Goal: Transaction & Acquisition: Download file/media

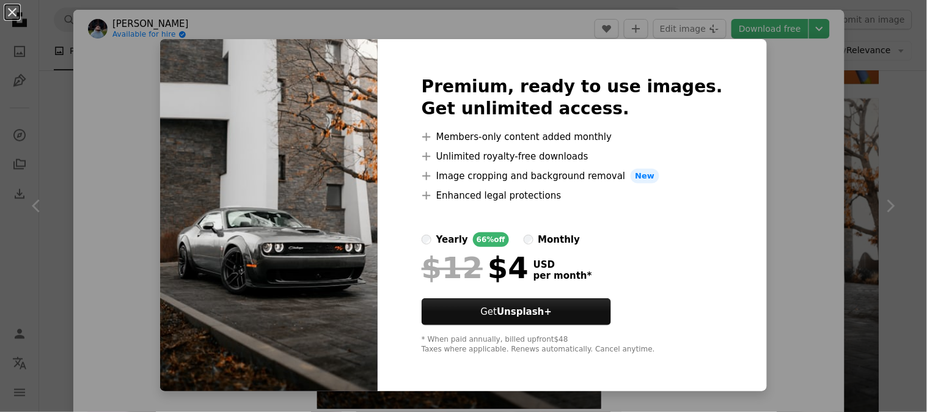
scroll to position [964, 0]
click at [5, 16] on button "An X shape" at bounding box center [12, 12] width 15 height 15
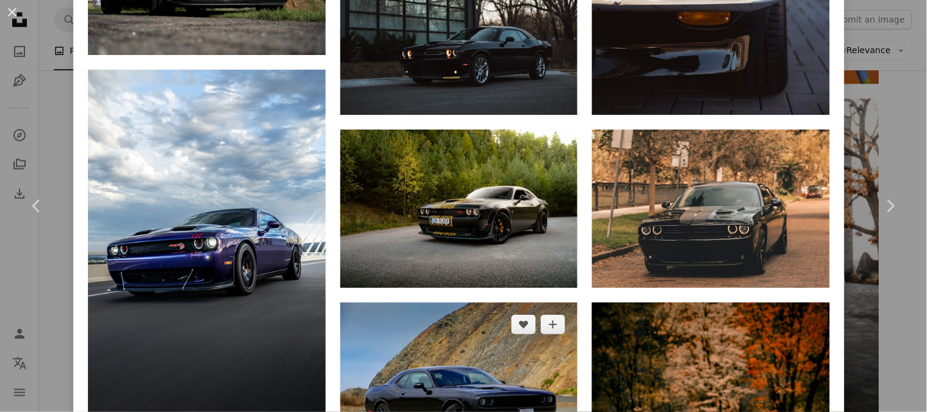
scroll to position [1317, 0]
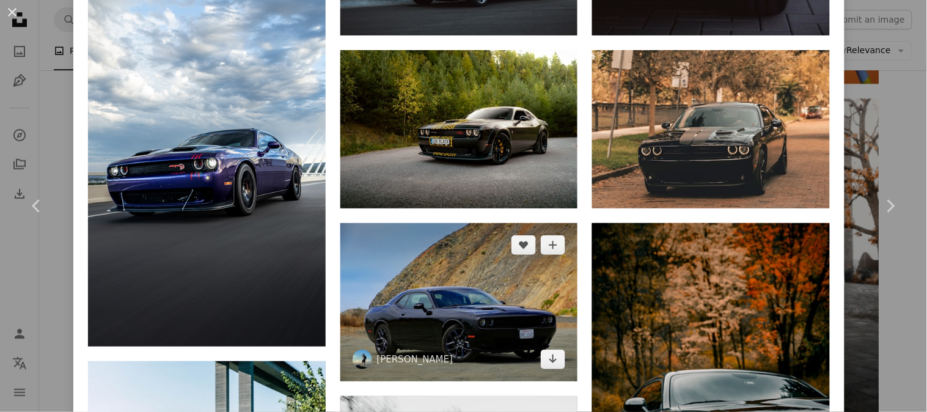
click at [514, 315] on img at bounding box center [459, 302] width 238 height 158
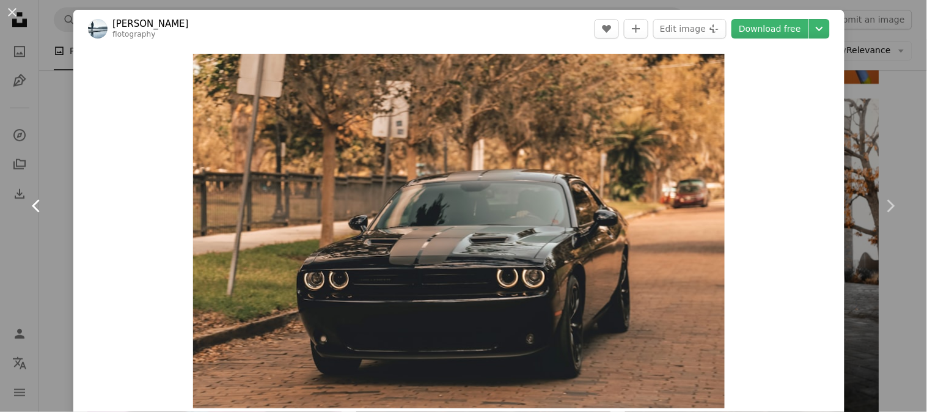
click at [13, 177] on link "Chevron left" at bounding box center [36, 205] width 73 height 117
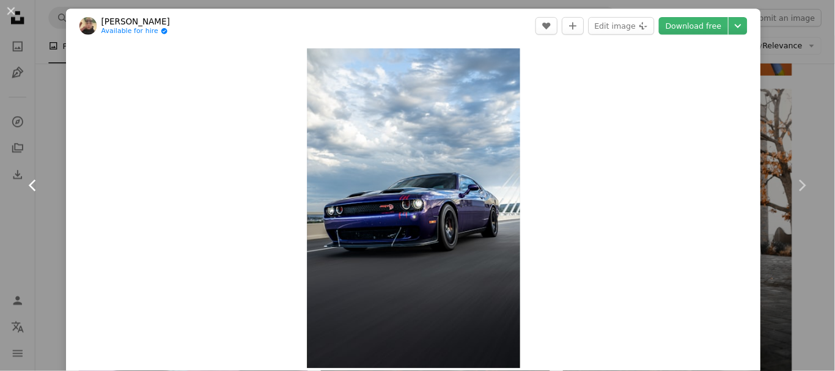
scroll to position [964, 0]
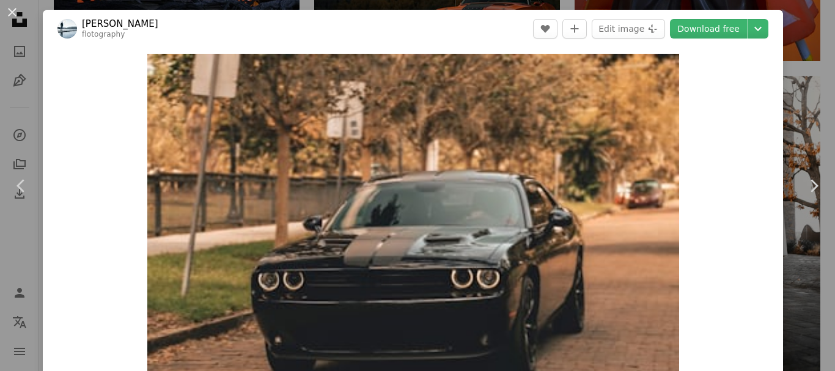
scroll to position [868, 0]
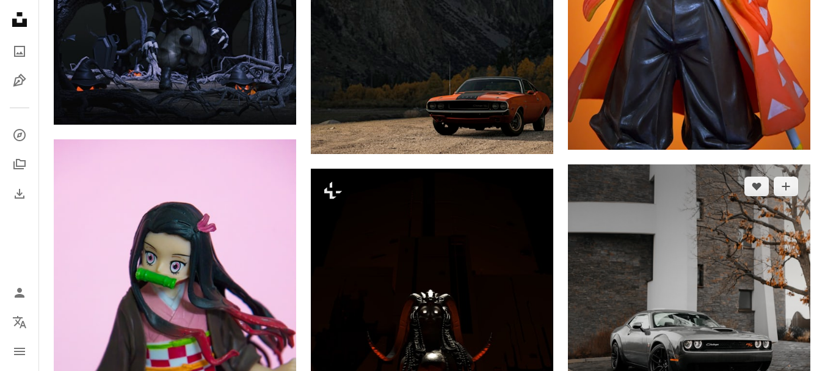
click at [579, 275] on img at bounding box center [689, 315] width 243 height 303
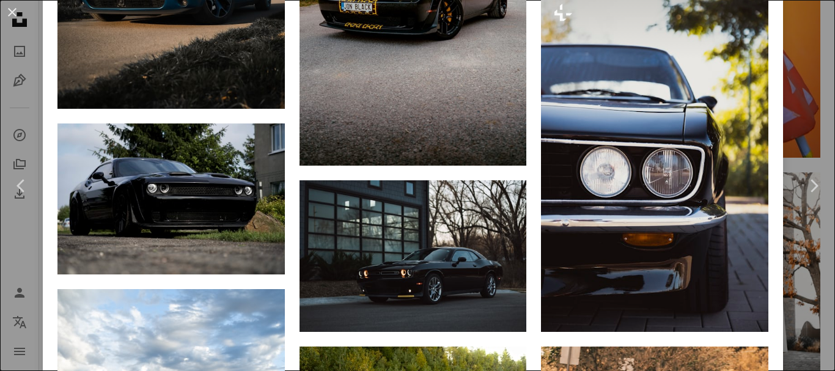
scroll to position [1088, 0]
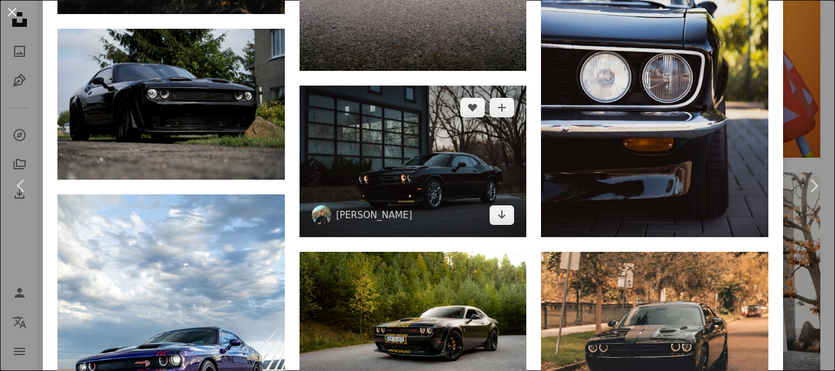
click at [307, 205] on img at bounding box center [412, 162] width 227 height 152
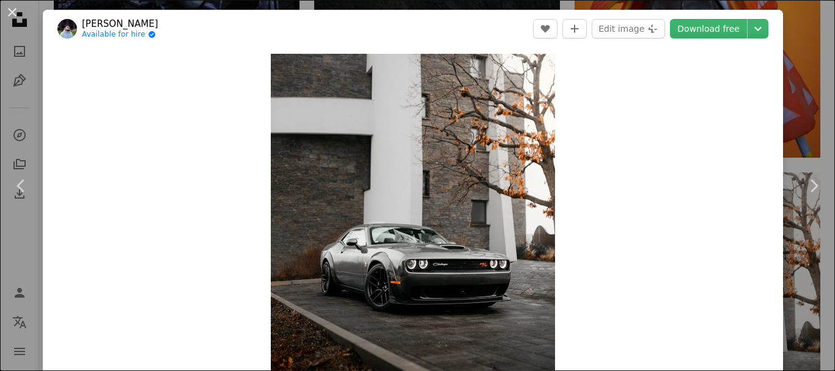
click at [144, 62] on div "Zoom in" at bounding box center [413, 231] width 740 height 367
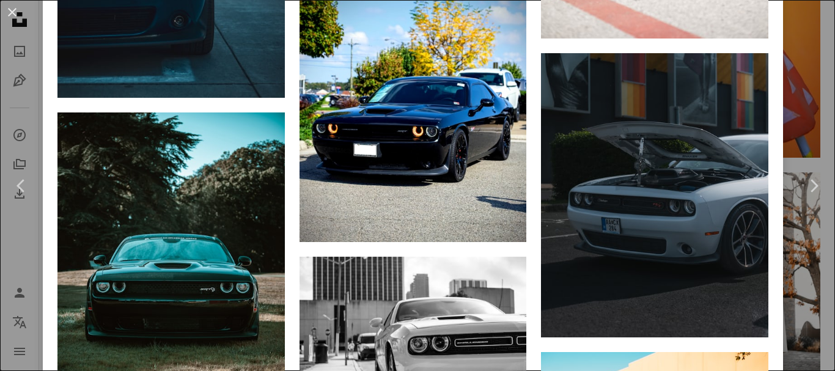
scroll to position [867, 0]
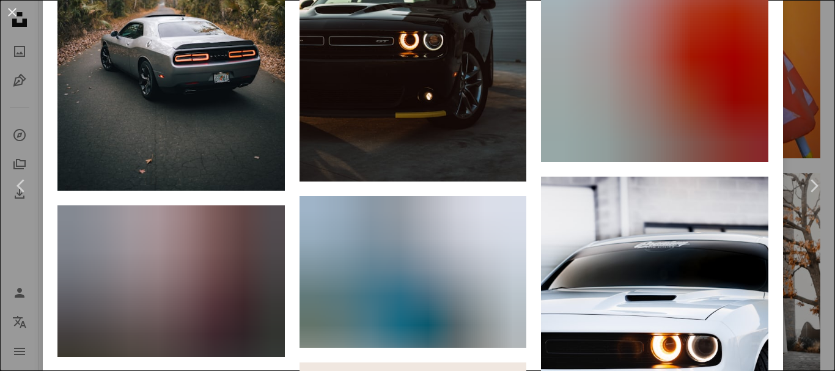
scroll to position [4536, 0]
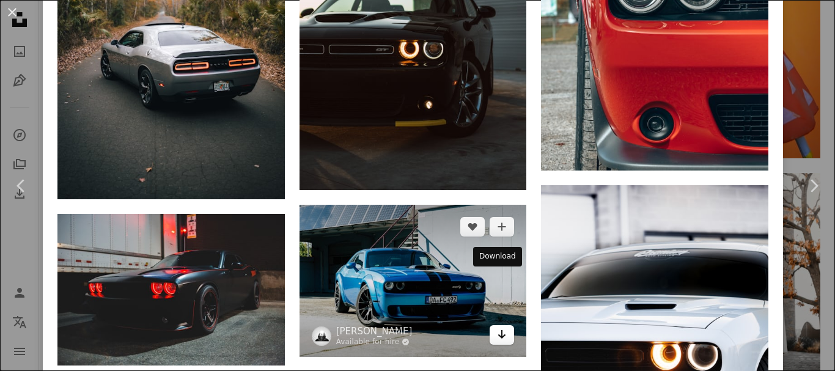
click at [500, 327] on icon "Arrow pointing down" at bounding box center [502, 334] width 10 height 15
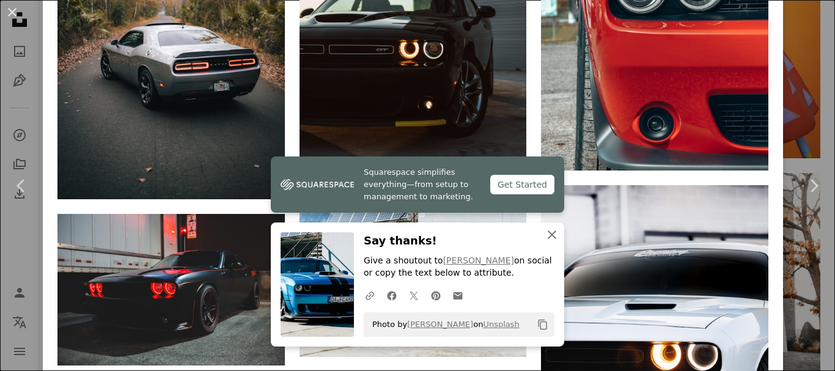
click at [549, 232] on icon "An X shape" at bounding box center [551, 234] width 15 height 15
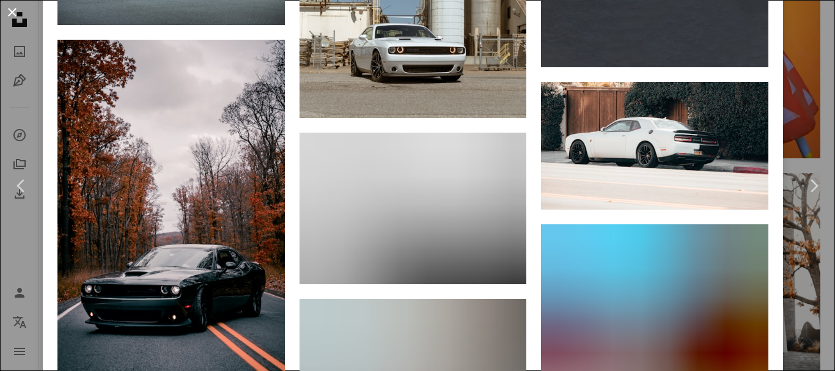
scroll to position [1887, 0]
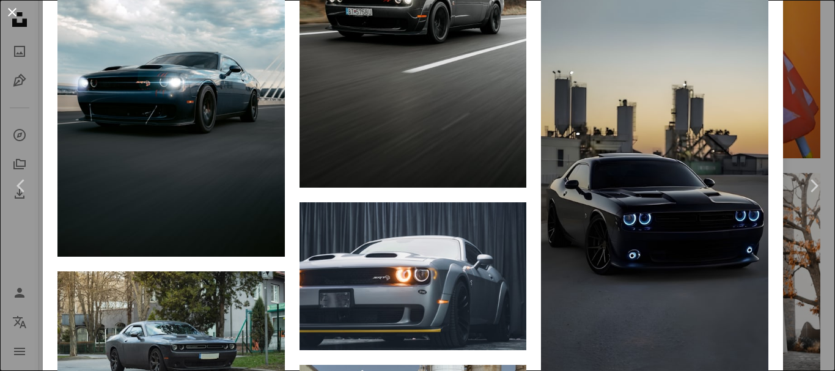
click at [12, 11] on button "An X shape" at bounding box center [12, 12] width 15 height 15
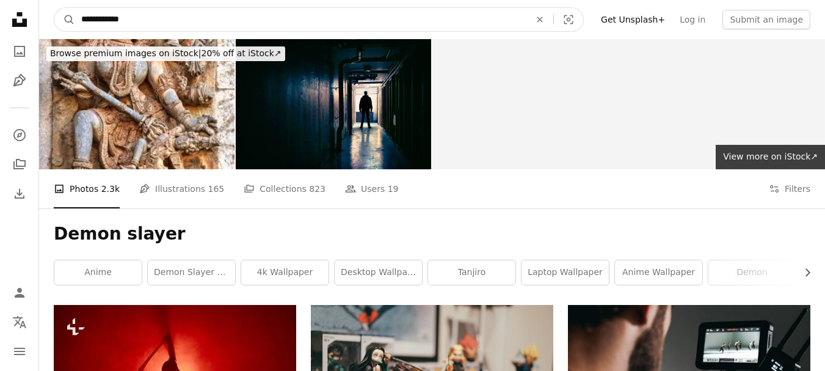
click at [292, 26] on input "**********" at bounding box center [301, 19] width 452 height 23
type input "*"
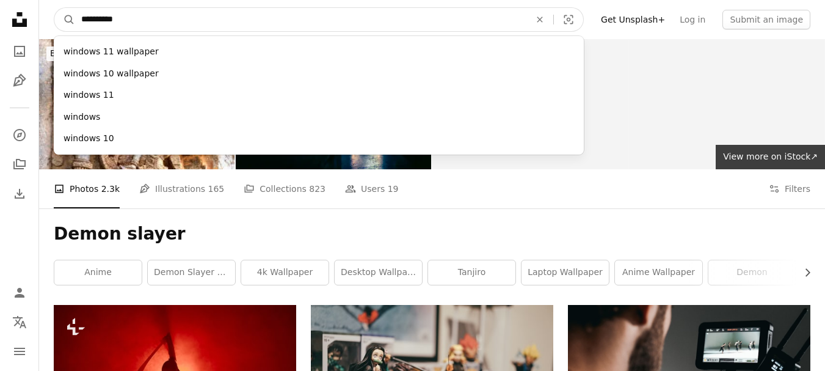
type input "**********"
click at [54, 8] on button "A magnifying glass" at bounding box center [64, 19] width 21 height 23
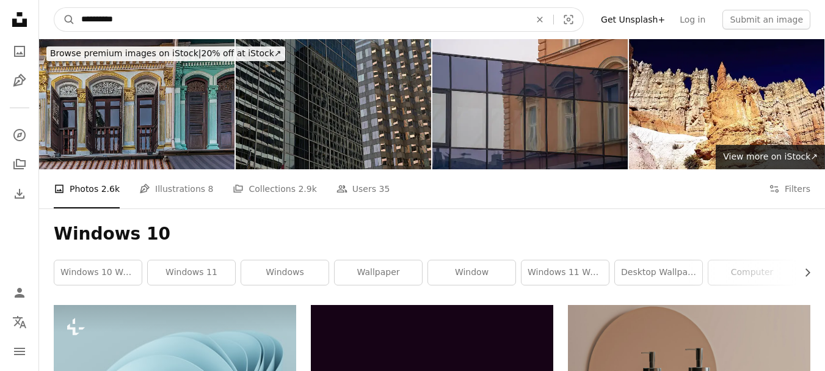
click at [249, 20] on input "**********" at bounding box center [301, 19] width 452 height 23
type input "**********"
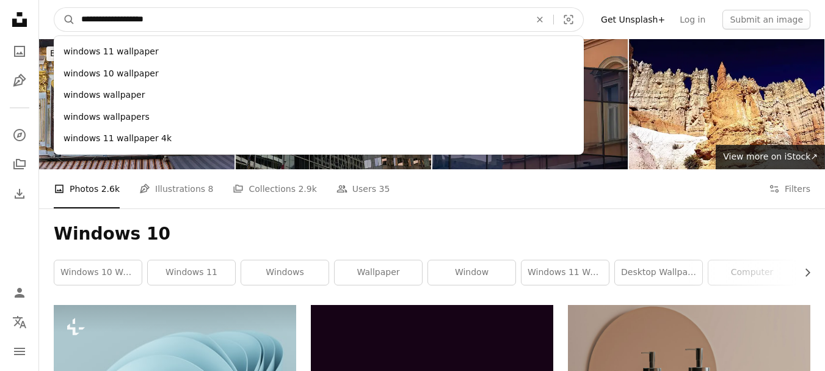
click button "A magnifying glass" at bounding box center [64, 19] width 21 height 23
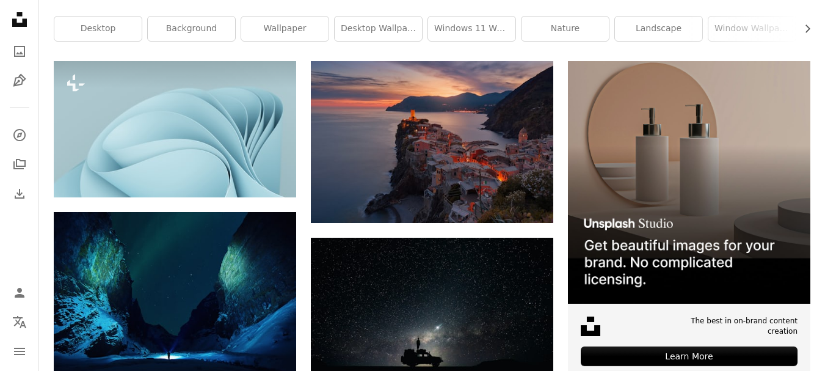
scroll to position [244, 0]
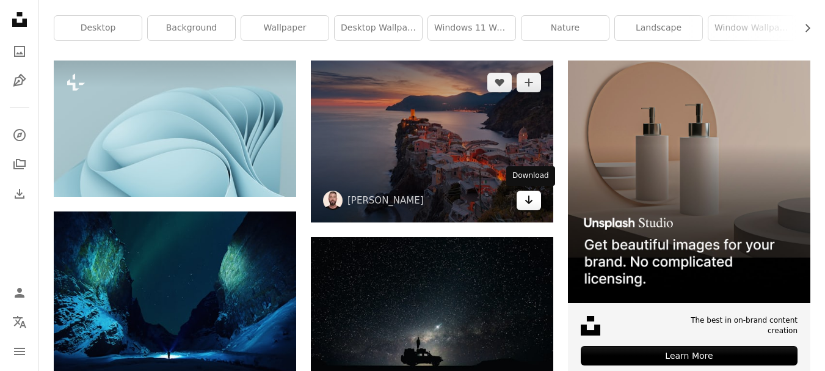
click at [527, 201] on icon "Download" at bounding box center [529, 200] width 8 height 9
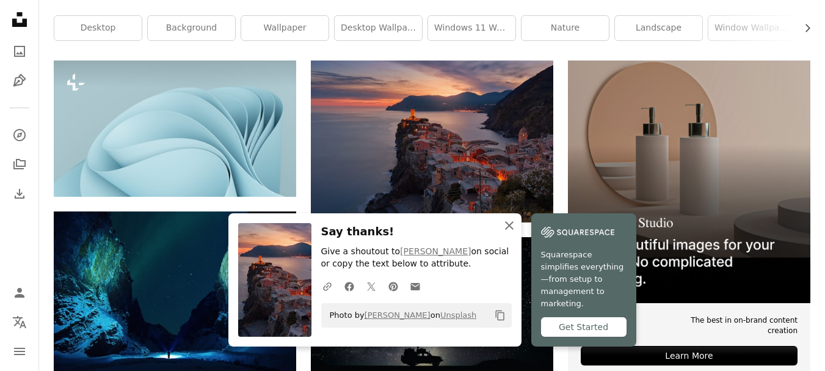
click at [515, 229] on icon "An X shape" at bounding box center [509, 225] width 15 height 15
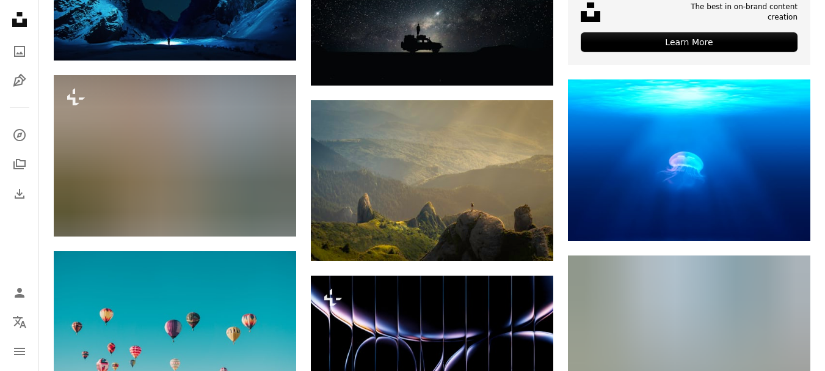
scroll to position [579, 0]
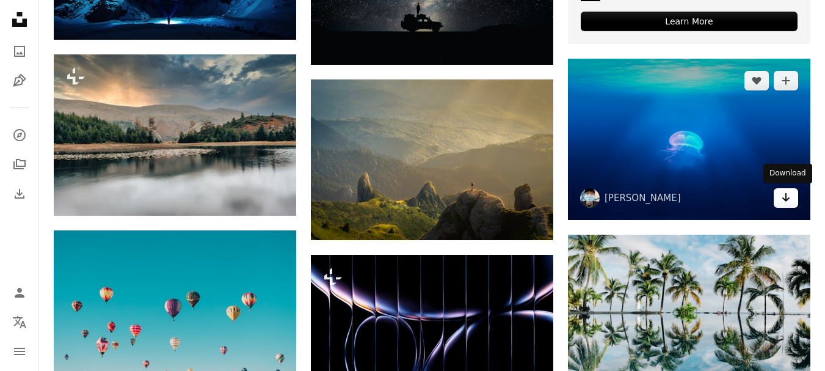
click at [793, 195] on link "Arrow pointing down" at bounding box center [786, 198] width 24 height 20
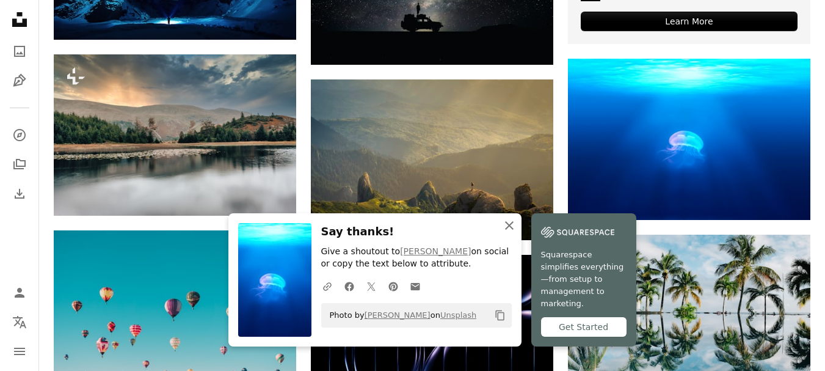
click at [509, 231] on icon "An X shape" at bounding box center [509, 225] width 15 height 15
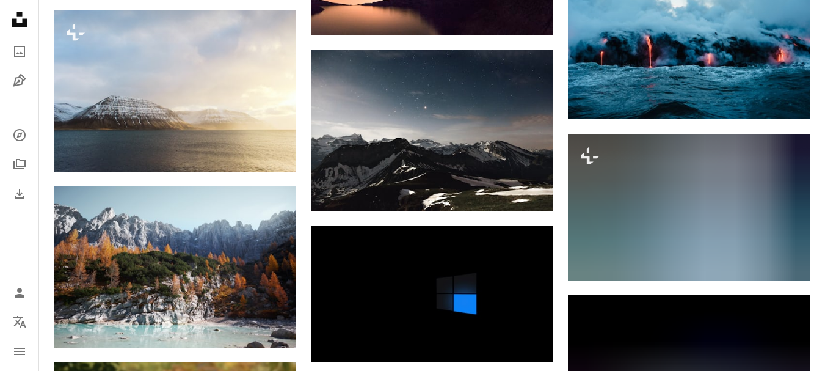
scroll to position [0, 0]
